Goal: Use online tool/utility: Utilize a website feature to perform a specific function

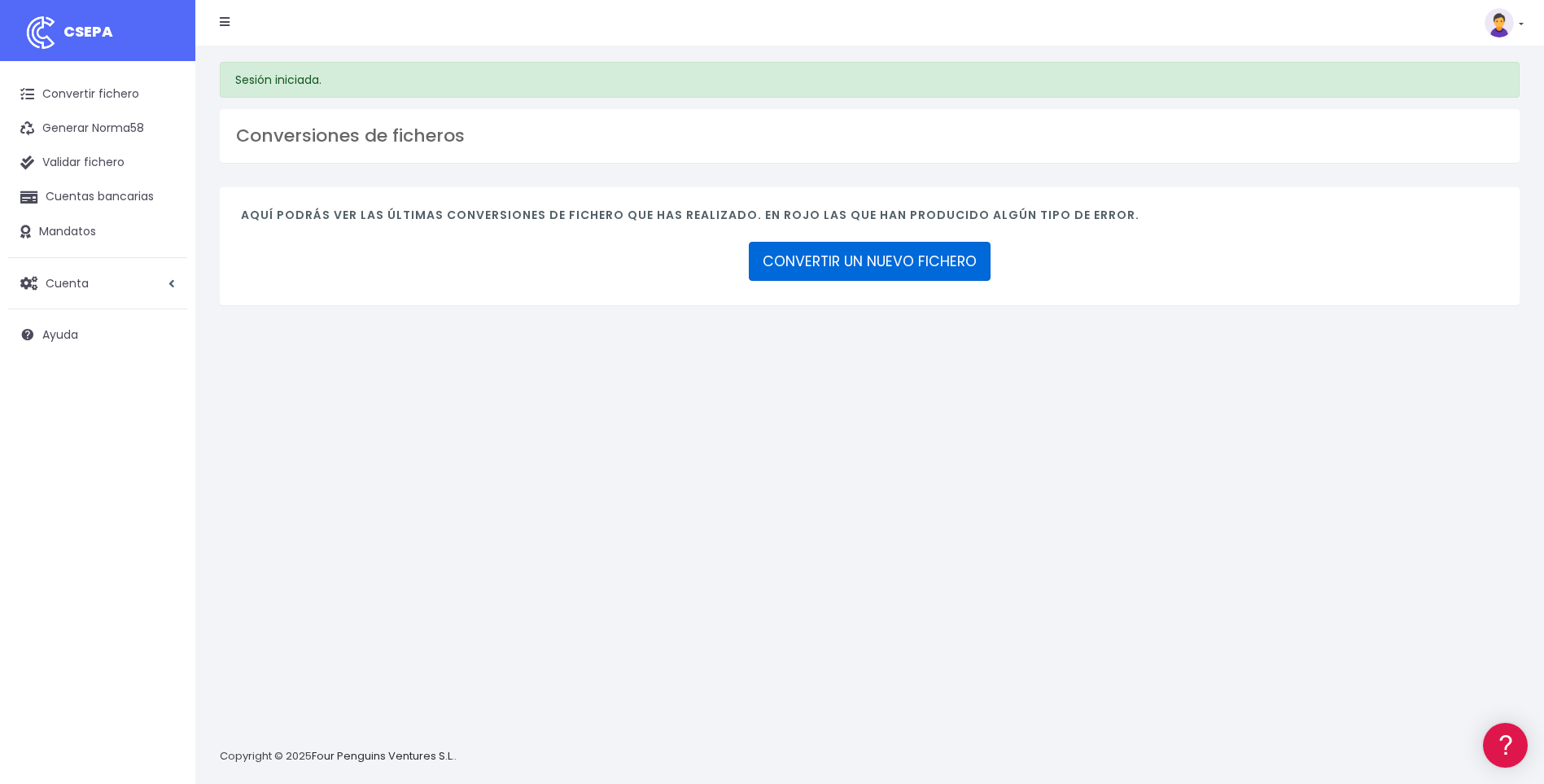
click at [890, 266] on link "CONVERTIR UN NUEVO FICHERO" at bounding box center [870, 261] width 242 height 39
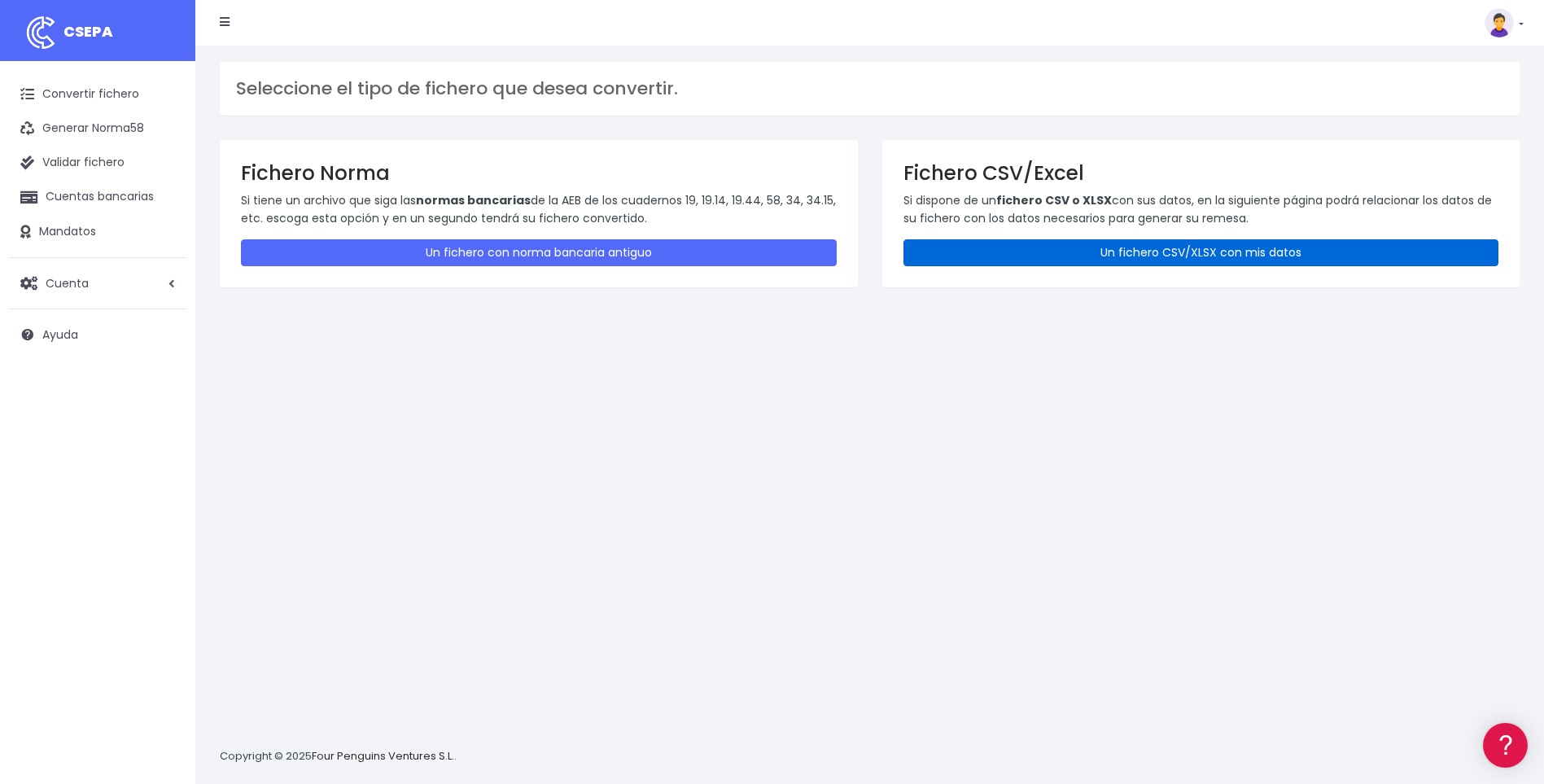
click at [1004, 254] on link "Un fichero CSV/XLSX con mis datos" at bounding box center [1201, 253] width 596 height 27
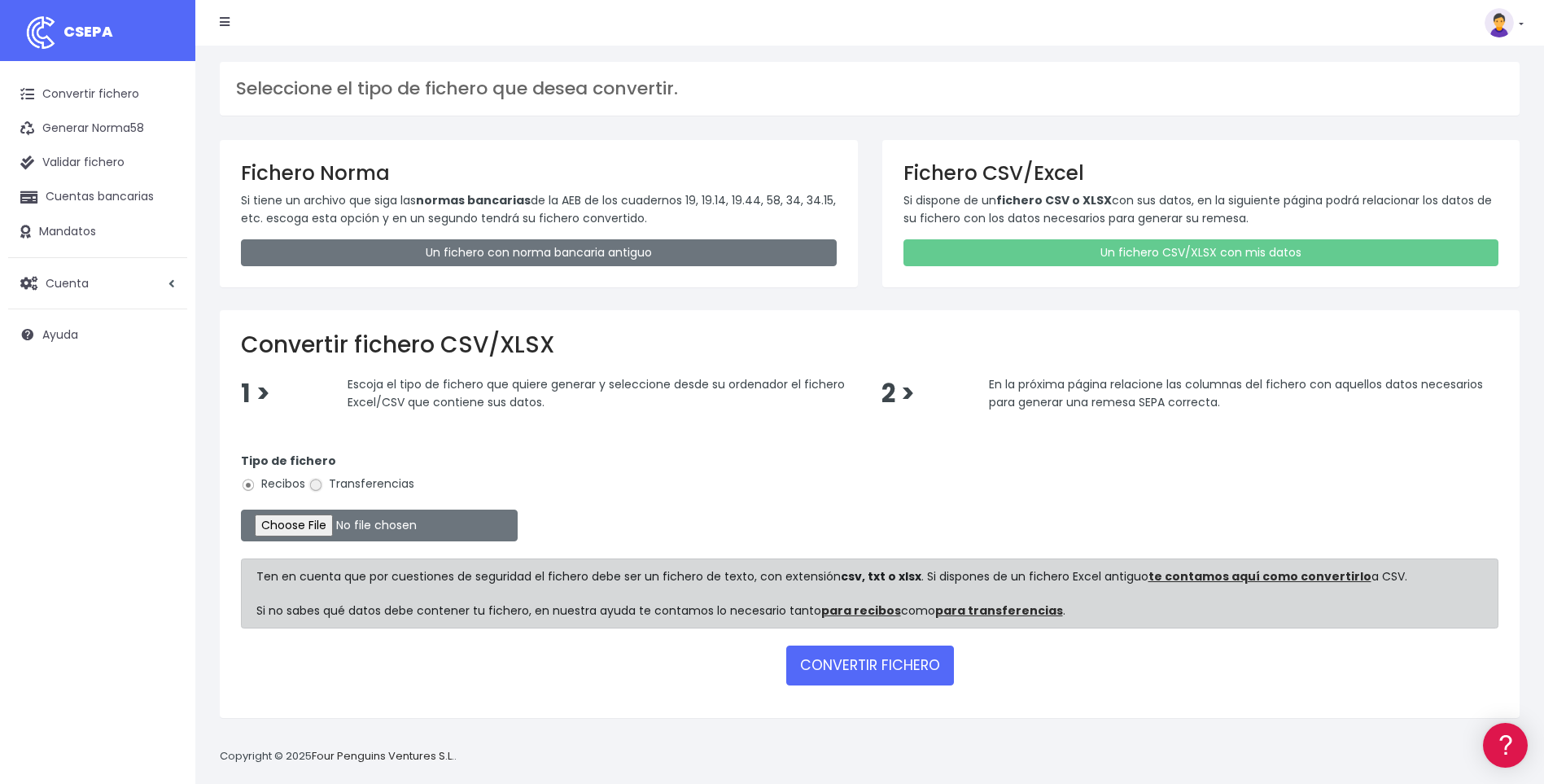
click at [317, 487] on input "Transferencias" at bounding box center [316, 485] width 15 height 15
radio input "true"
click at [329, 525] on input "file" at bounding box center [380, 525] width 277 height 32
type input "C:\fakepath\B1.csv"
click at [889, 666] on button "CONVERTIR FICHERO" at bounding box center [869, 665] width 168 height 39
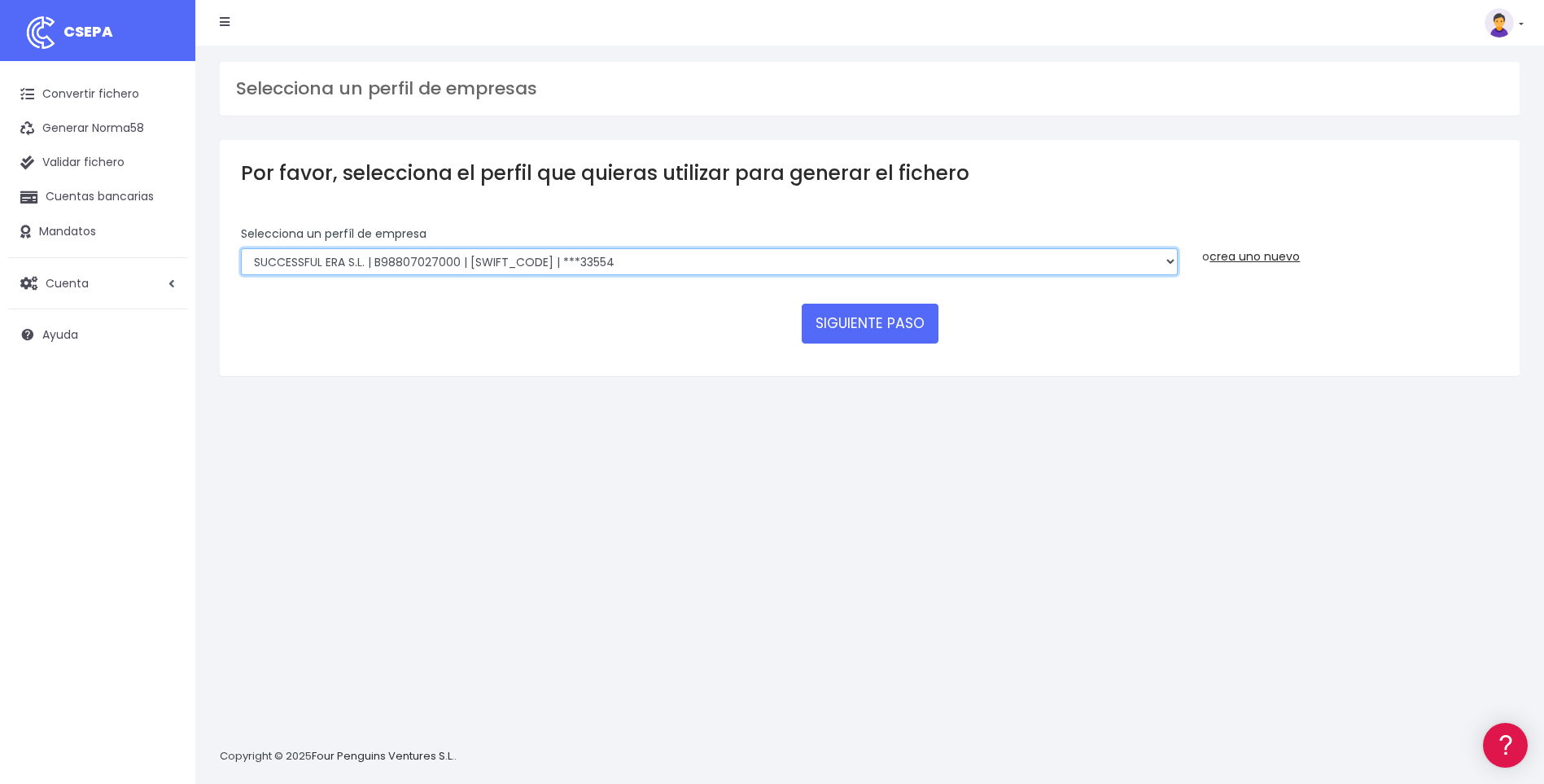
click at [1169, 264] on select "SUCCESSFUL ERA S.L. | B98807027000 | BSABESBBXXX | ***33554 SERVICE FOR YOU S.L…" at bounding box center [710, 262] width 937 height 28
select select "2585"
click at [241, 248] on select "SUCCESSFUL ERA S.L. | B98807027000 | BSABESBBXXX | ***33554 SERVICE FOR YOU S.L…" at bounding box center [710, 262] width 937 height 28
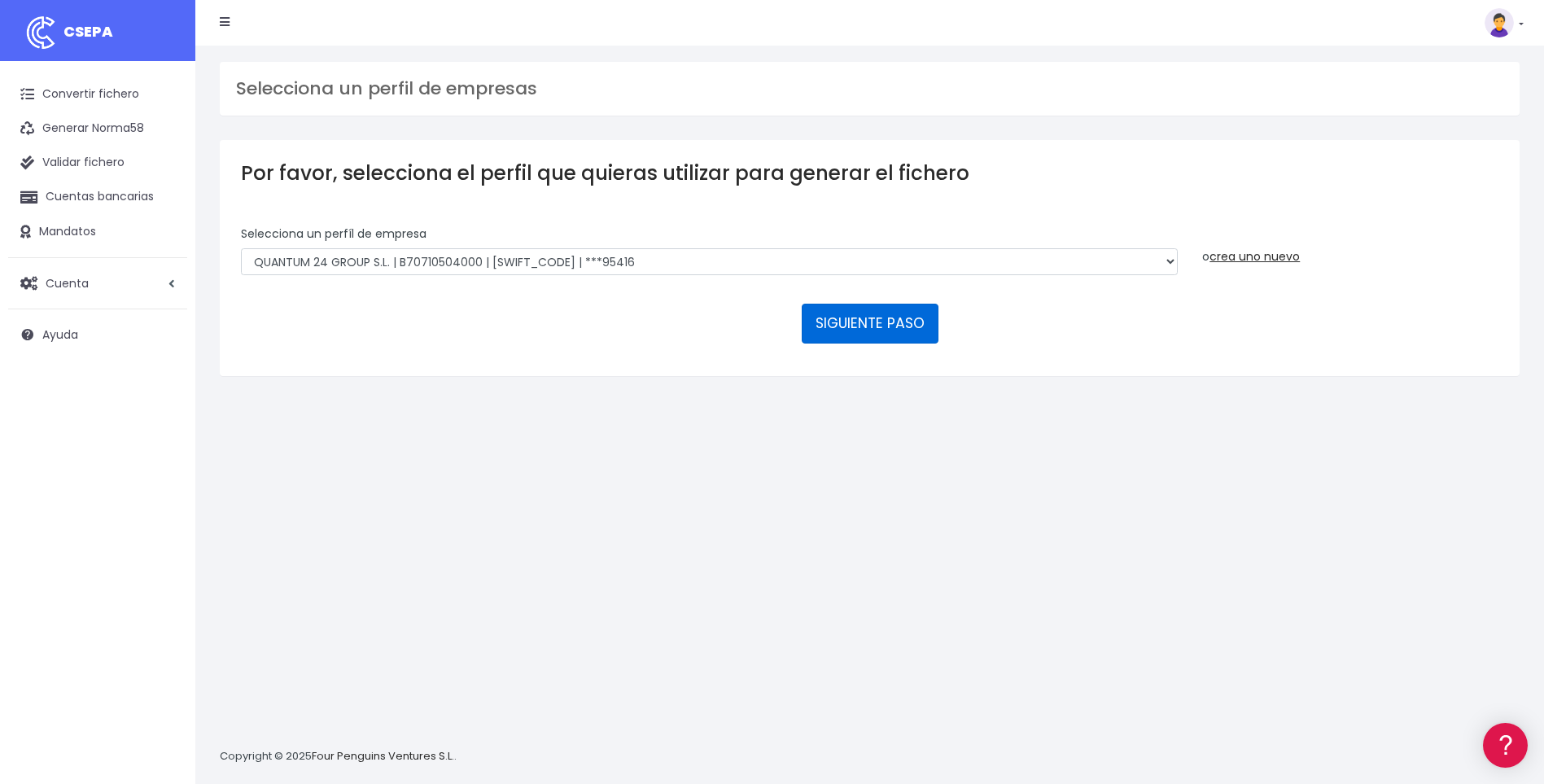
click at [875, 323] on button "SIGUIENTE PASO" at bounding box center [870, 323] width 137 height 39
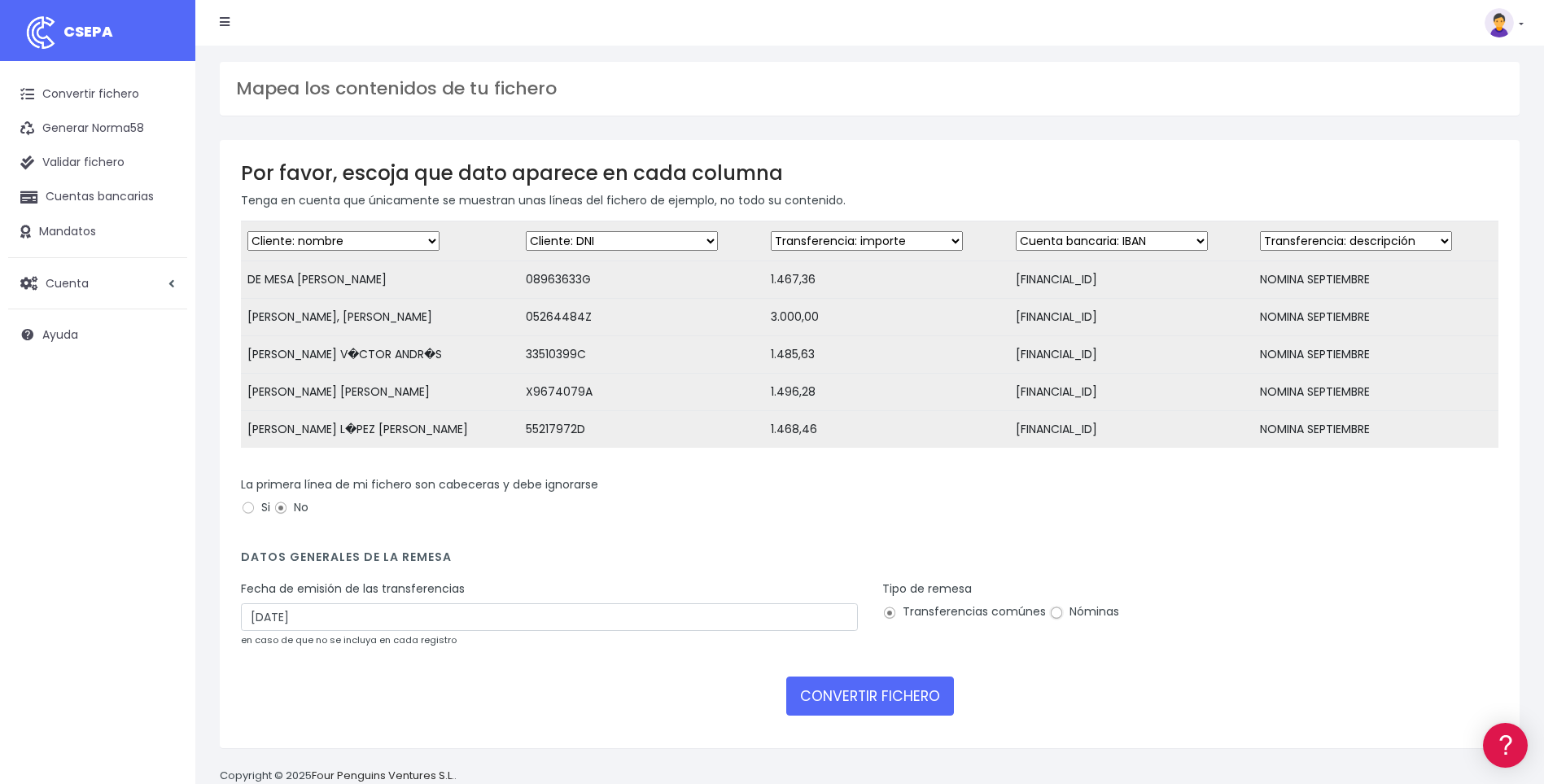
click at [1054, 620] on input "Nóminas" at bounding box center [1056, 612] width 15 height 15
radio input "true"
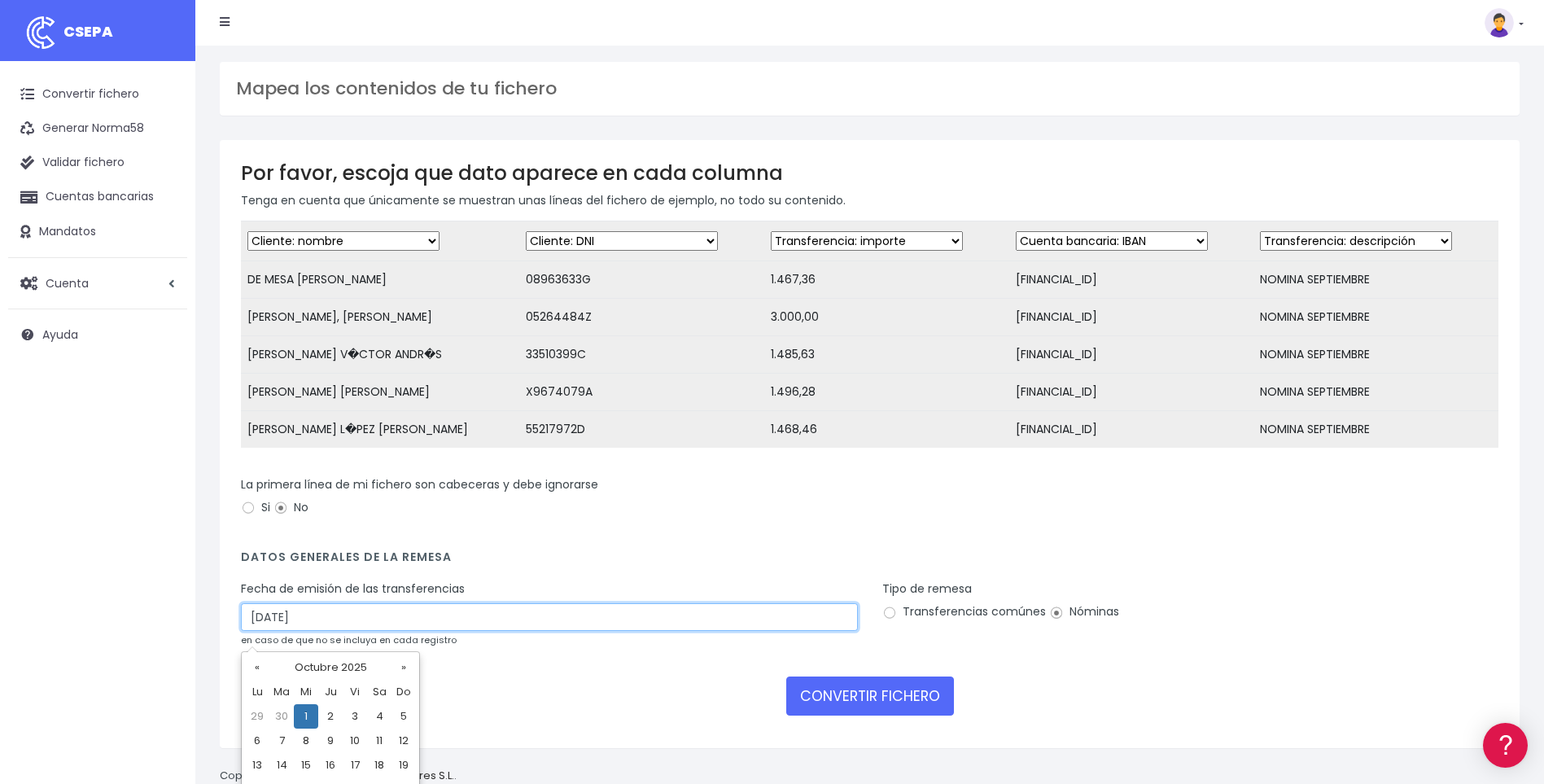
click at [279, 631] on input "[DATE]" at bounding box center [549, 617] width 617 height 28
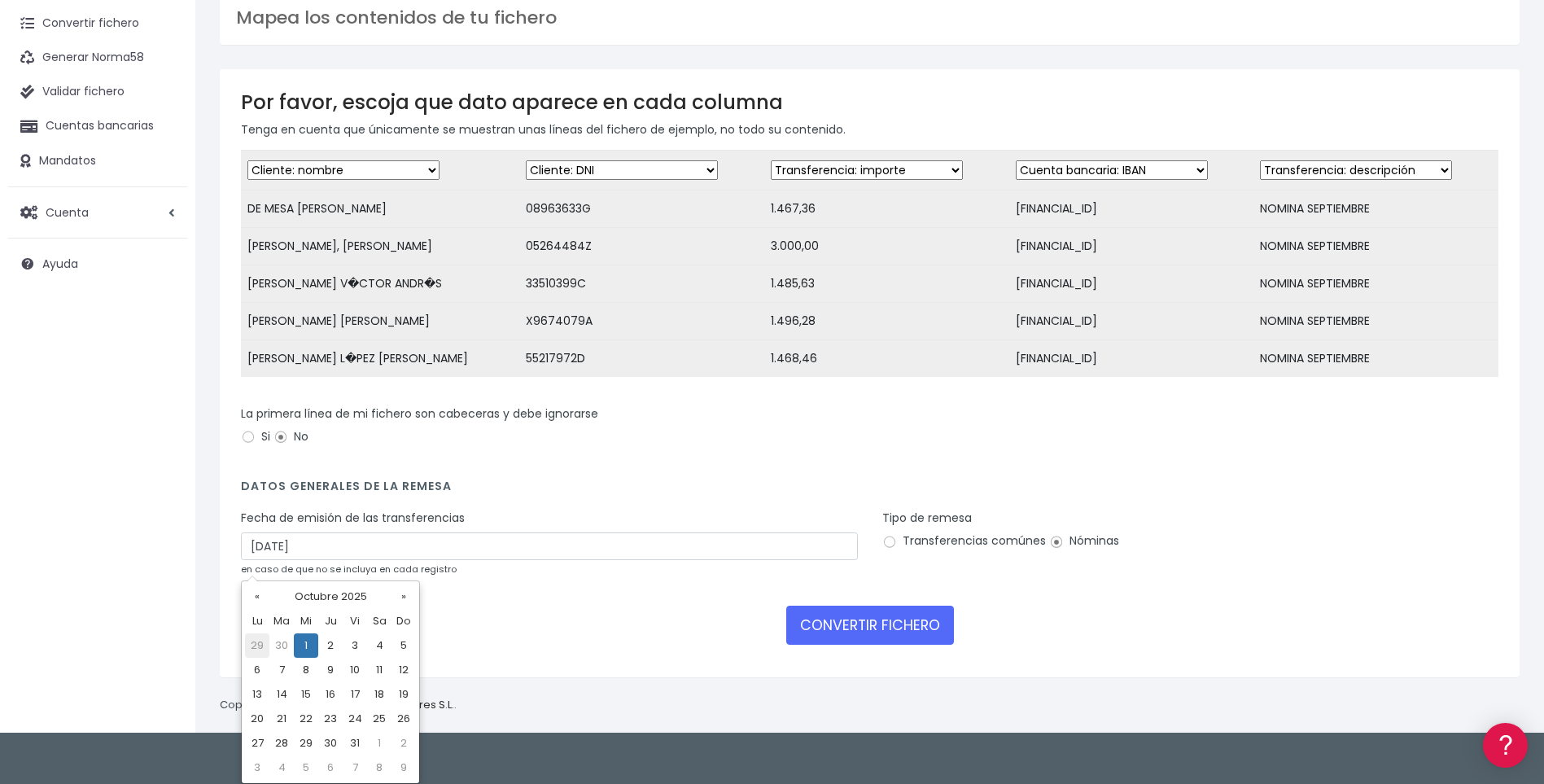
click at [259, 645] on td "29" at bounding box center [257, 645] width 25 height 25
type input "29/09/2025"
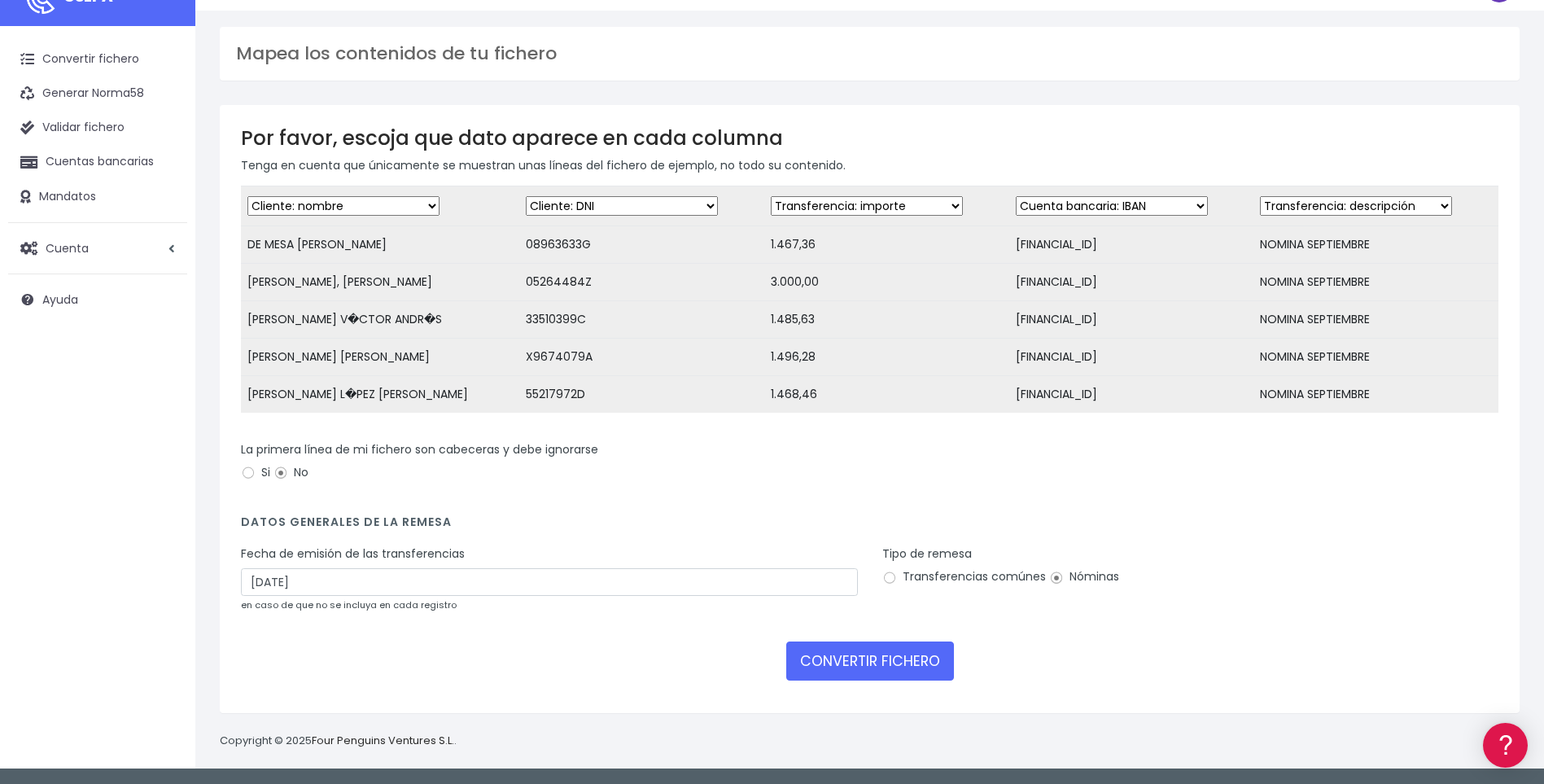
scroll to position [47, 0]
click at [870, 661] on button "CONVERTIR FICHERO" at bounding box center [869, 660] width 168 height 39
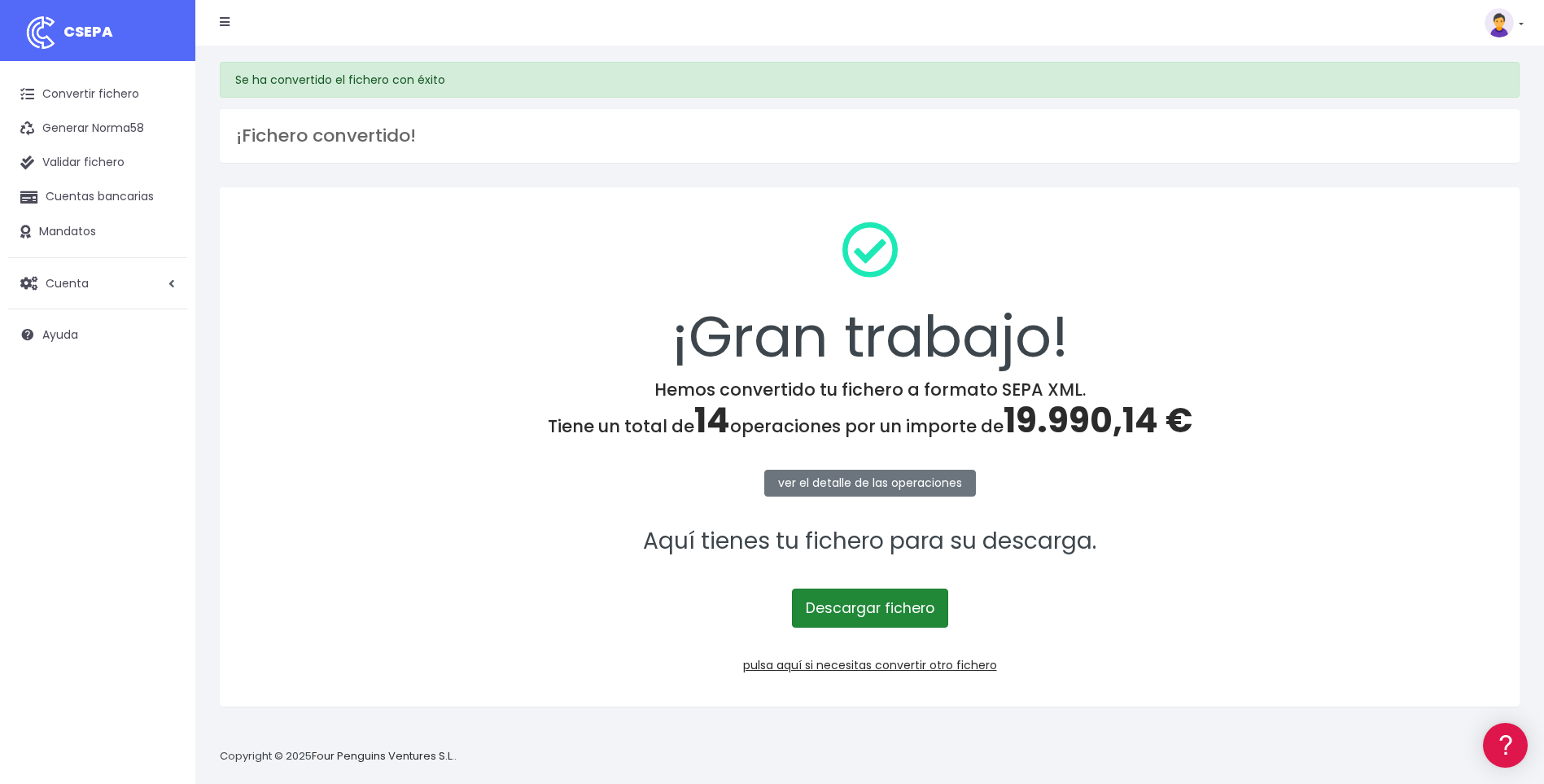
click at [877, 605] on link "Descargar fichero" at bounding box center [870, 608] width 156 height 39
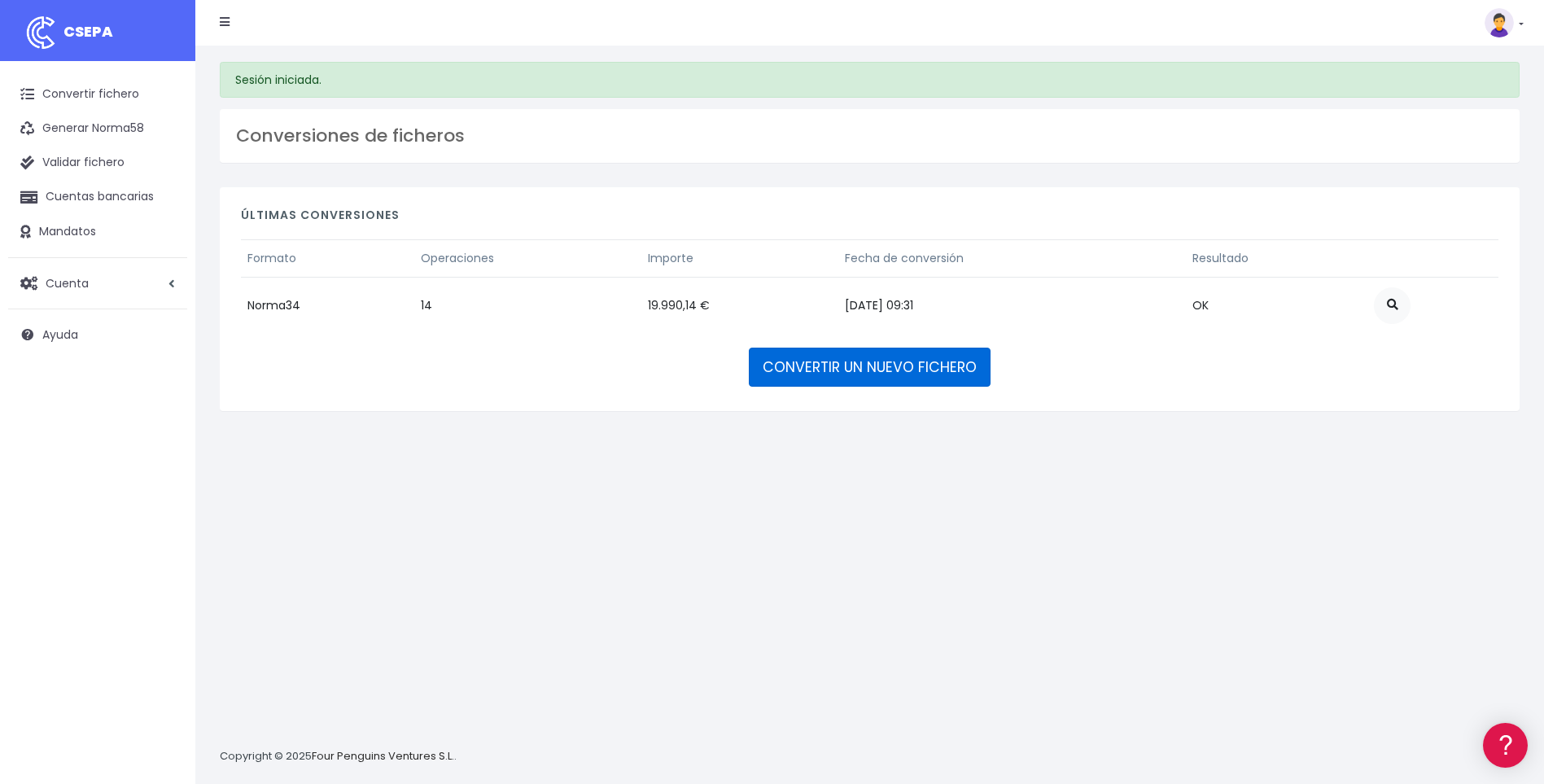
click at [917, 370] on link "CONVERTIR UN NUEVO FICHERO" at bounding box center [870, 367] width 242 height 39
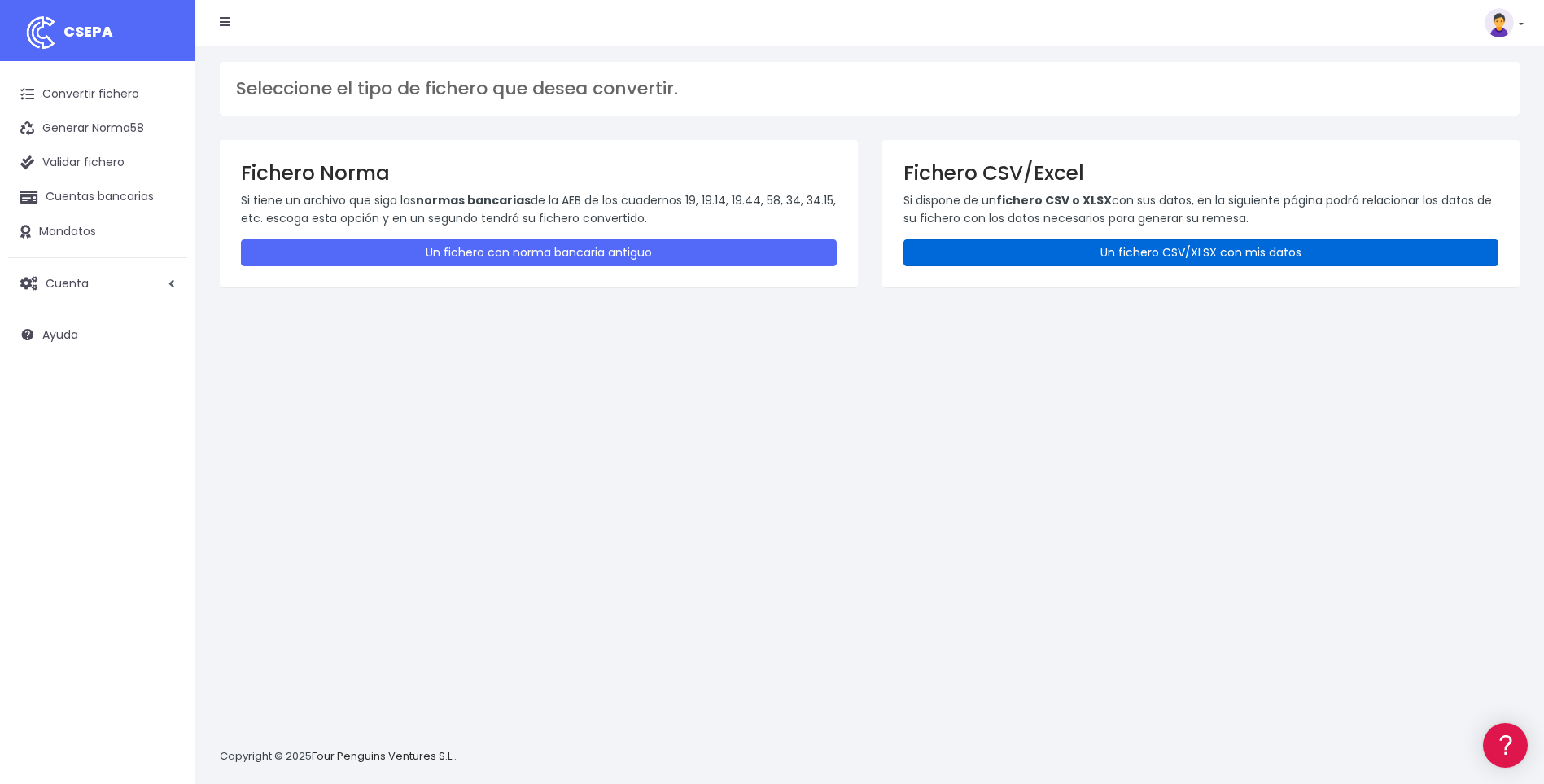
click at [1073, 256] on link "Un fichero CSV/XLSX con mis datos" at bounding box center [1201, 253] width 596 height 27
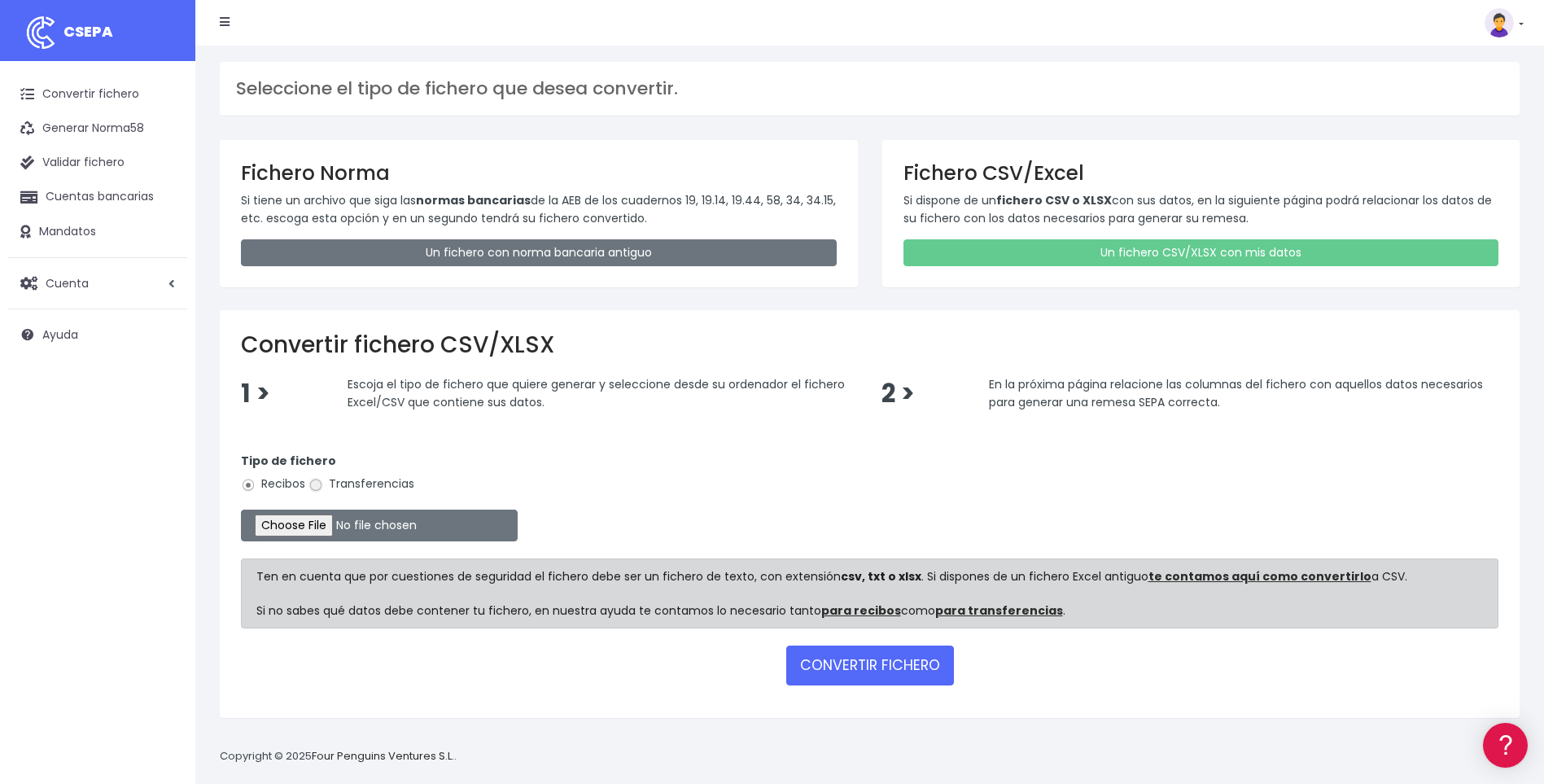
click at [316, 487] on input "Transferencias" at bounding box center [316, 485] width 15 height 15
radio input "true"
click at [318, 526] on input "file" at bounding box center [380, 525] width 277 height 32
type input "C:\fakepath\B2.csv"
click at [873, 661] on button "CONVERTIR FICHERO" at bounding box center [869, 665] width 168 height 39
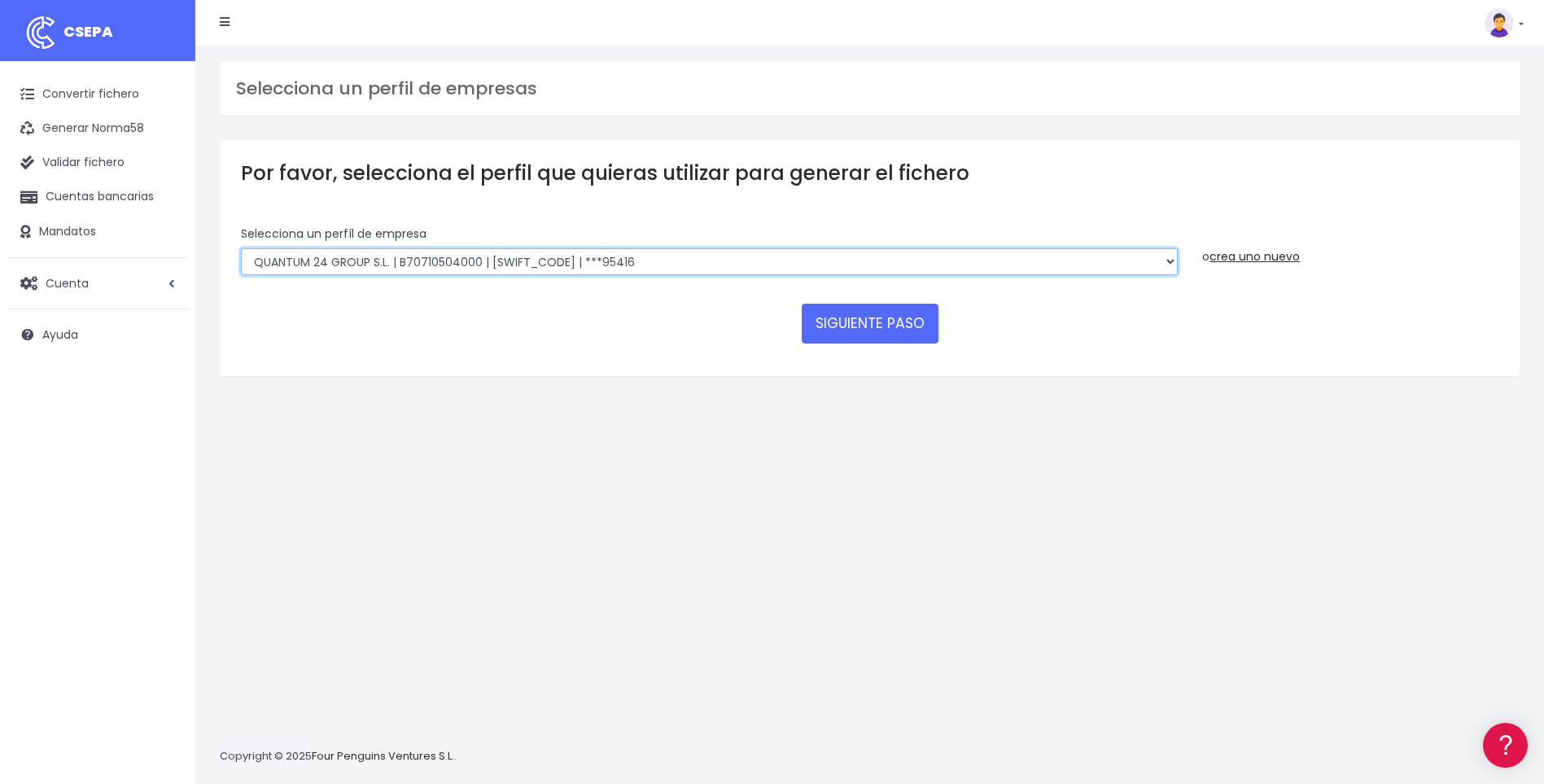
click at [1172, 254] on select "SUCCESSFUL ERA S.L. | B98807027000 | [SWIFT_CODE] | ***33554 SERVICE FOR YOU S.…" at bounding box center [710, 262] width 937 height 28
select select "2903"
click at [241, 248] on select "SUCCESSFUL ERA S.L. | B98807027000 | [SWIFT_CODE] | ***33554 SERVICE FOR YOU S.…" at bounding box center [710, 262] width 937 height 28
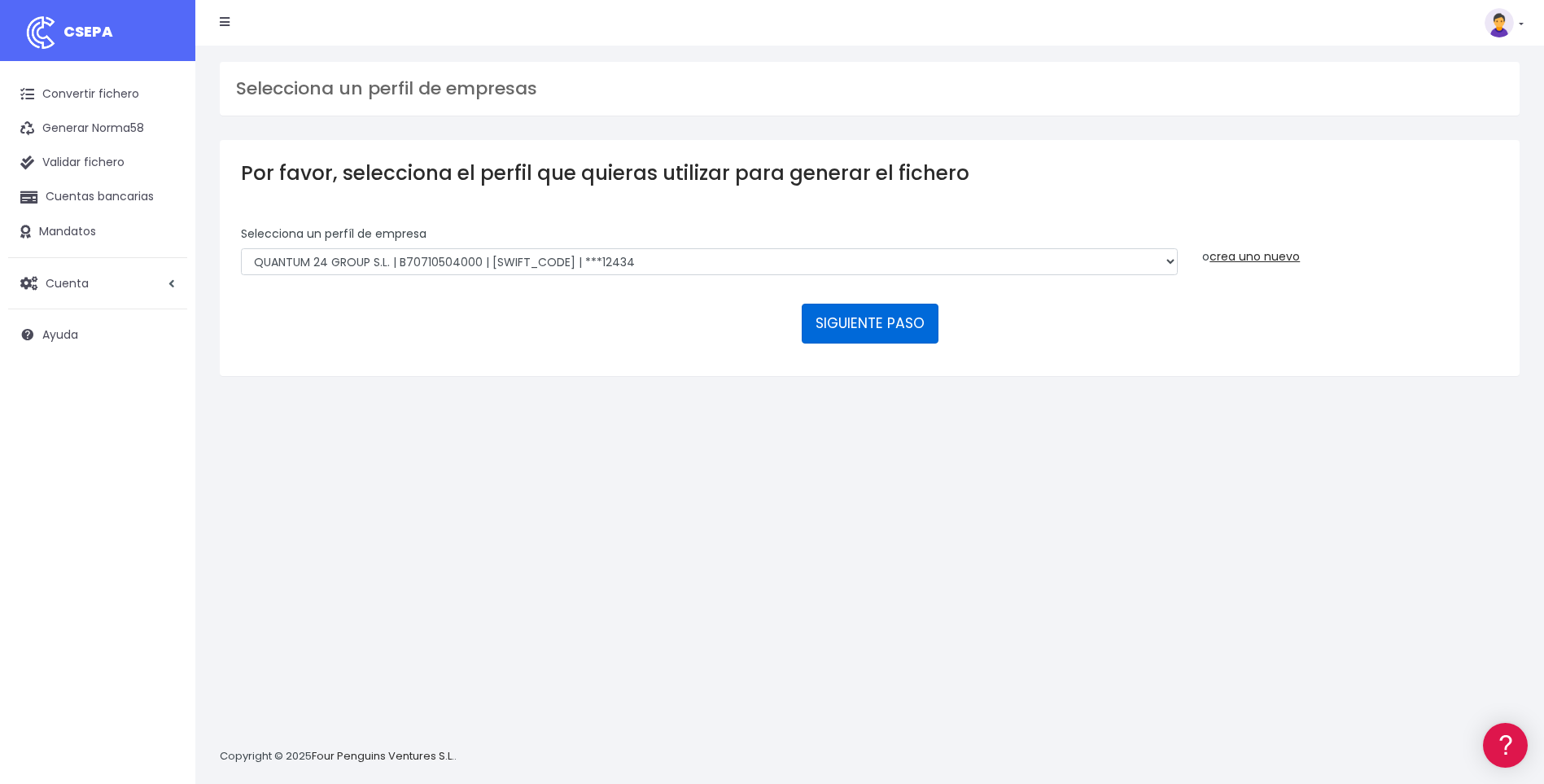
click at [868, 322] on button "SIGUIENTE PASO" at bounding box center [870, 323] width 137 height 39
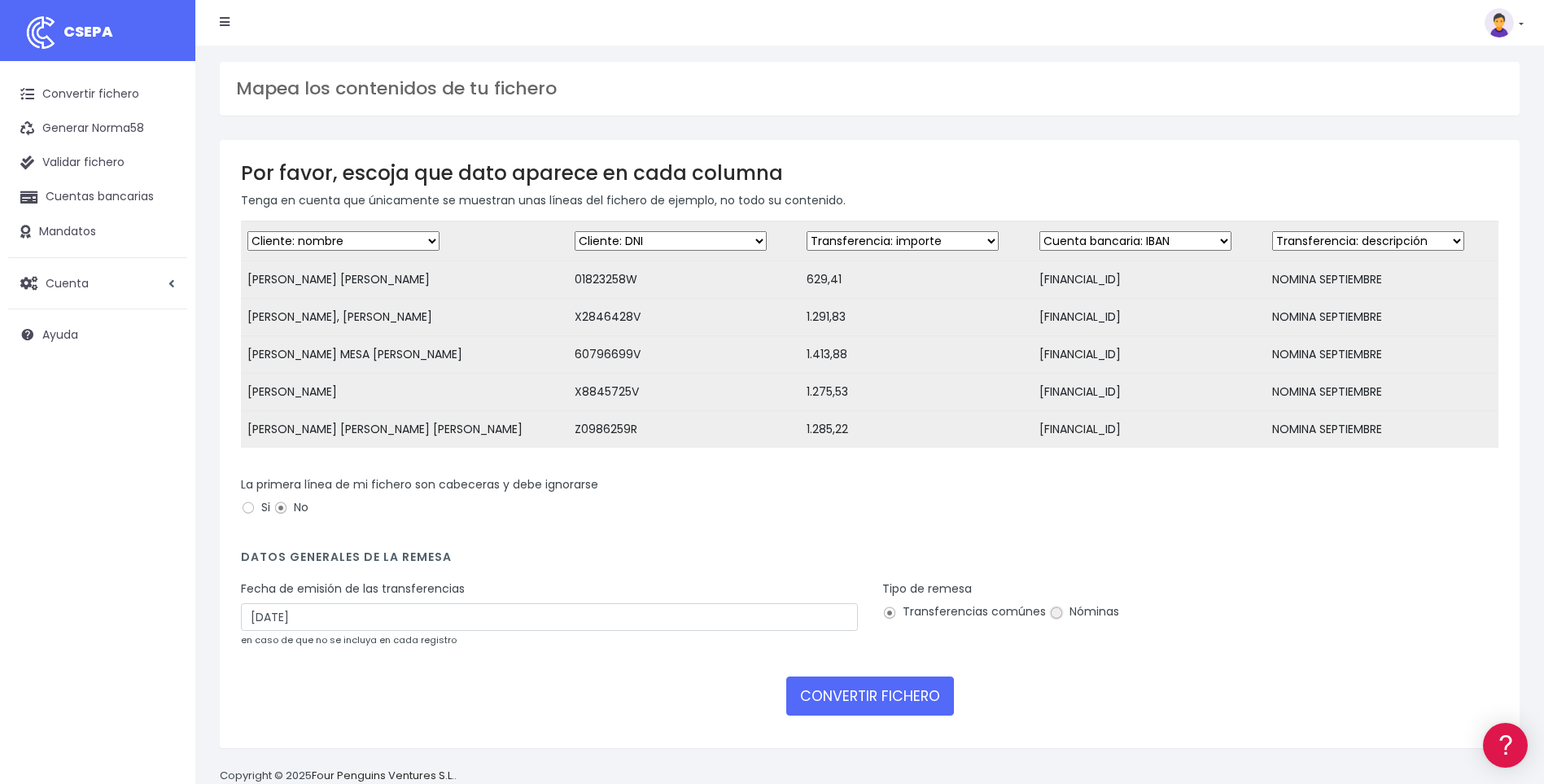
click at [1054, 620] on input "Nóminas" at bounding box center [1056, 612] width 15 height 15
radio input "true"
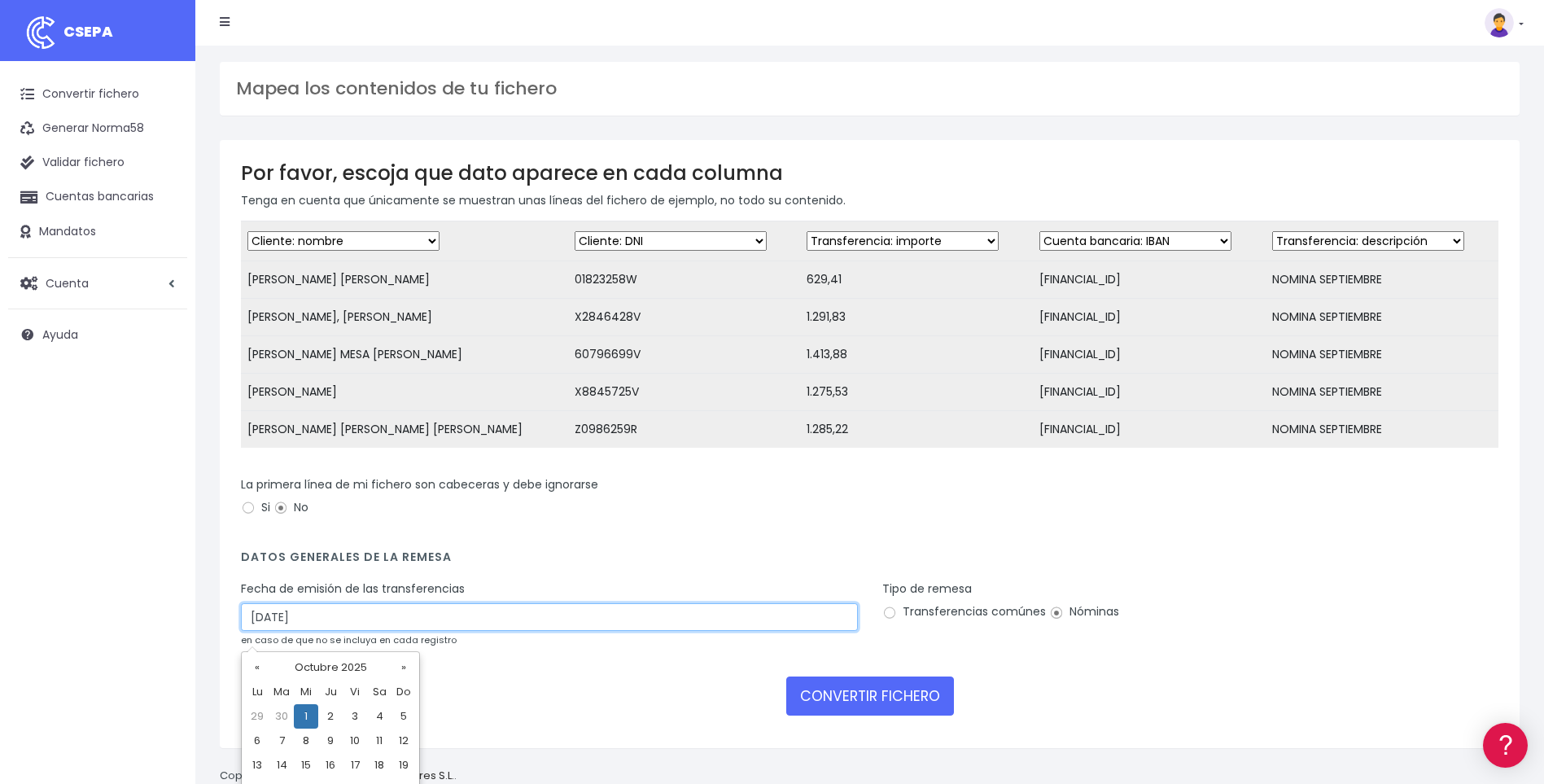
click at [262, 631] on input "[DATE]" at bounding box center [549, 617] width 617 height 28
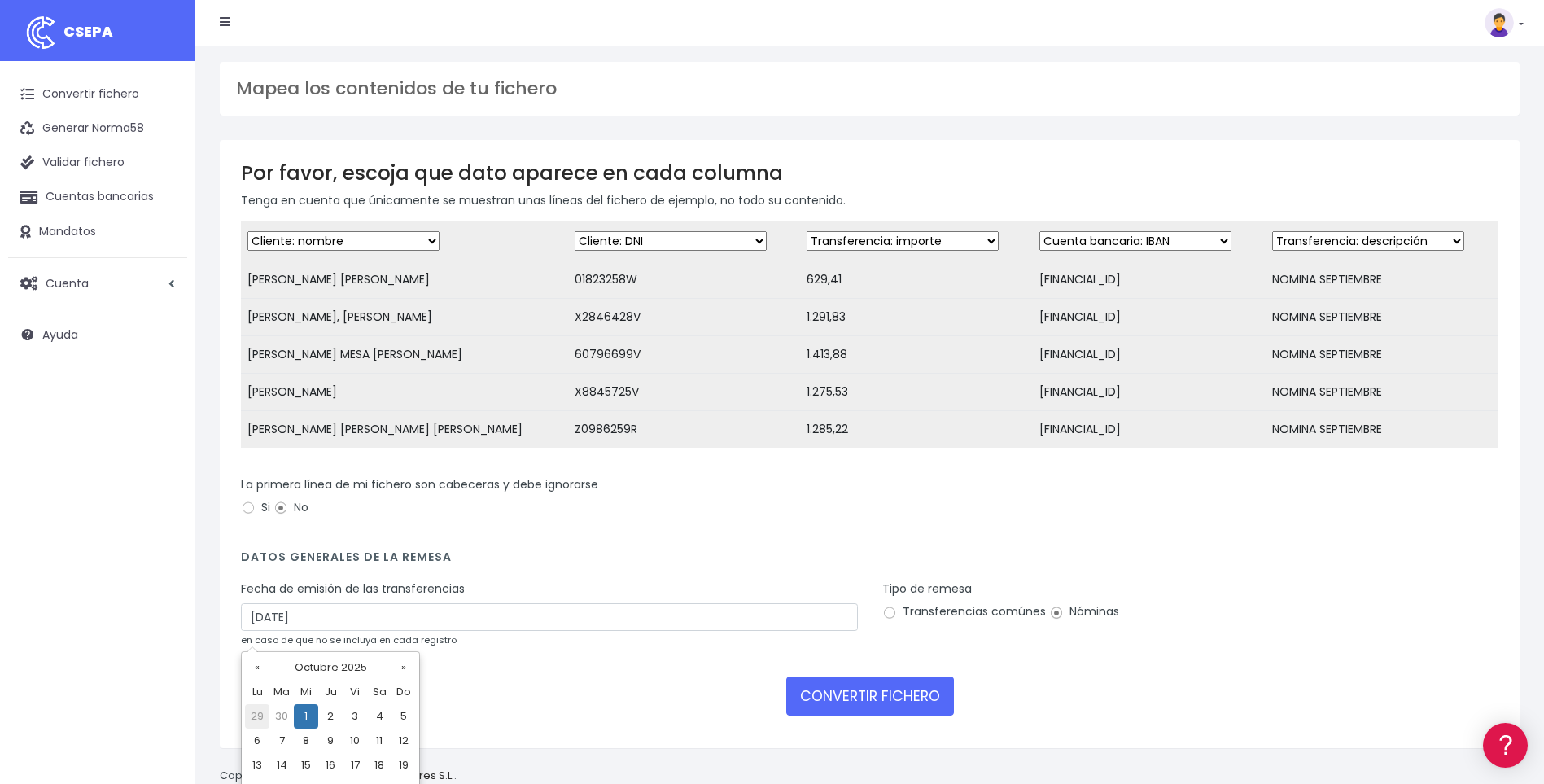
click at [254, 716] on td "29" at bounding box center [257, 716] width 25 height 25
type input "[DATE]"
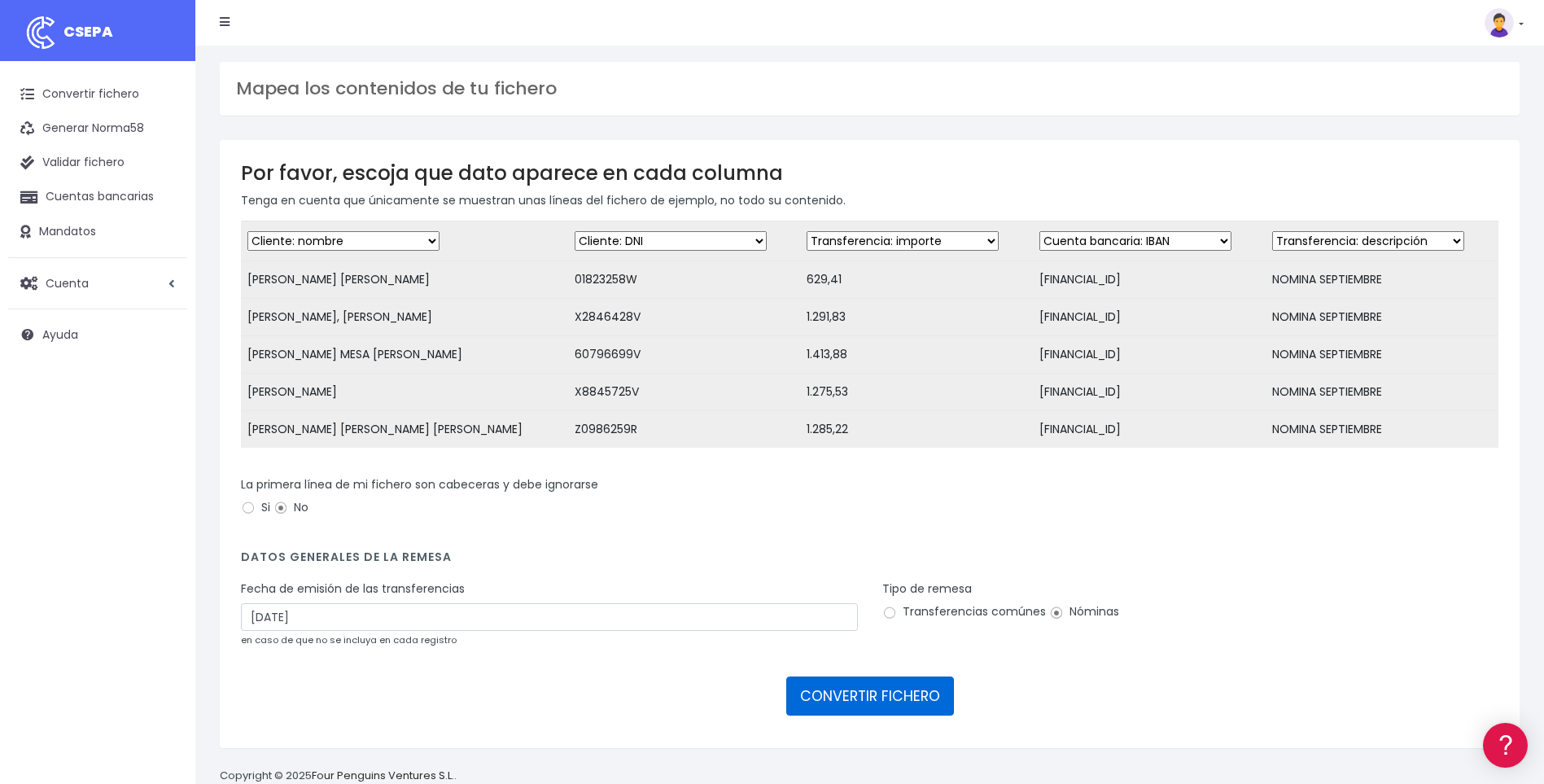
click at [854, 709] on button "CONVERTIR FICHERO" at bounding box center [869, 695] width 168 height 39
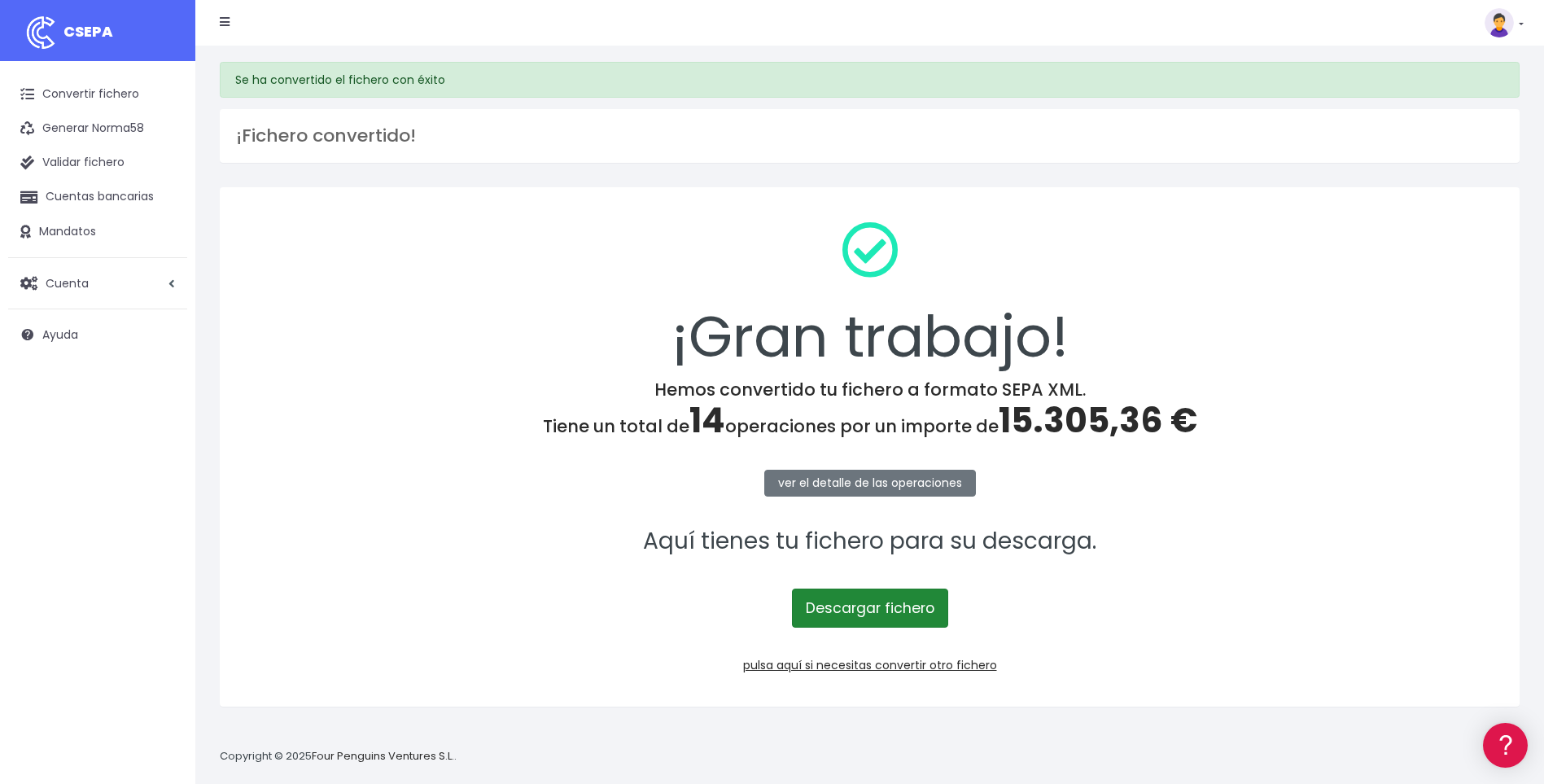
click at [878, 604] on link "Descargar fichero" at bounding box center [870, 608] width 156 height 39
